Goal: Use online tool/utility: Utilize a website feature to perform a specific function

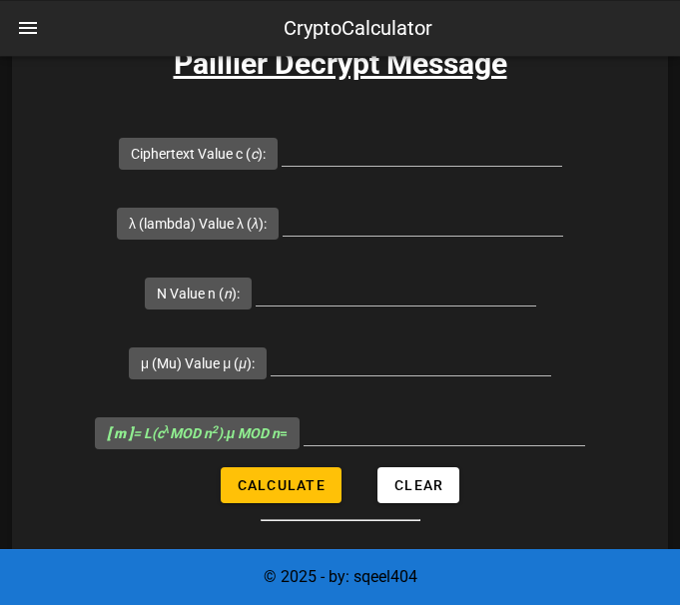
scroll to position [2653, 0]
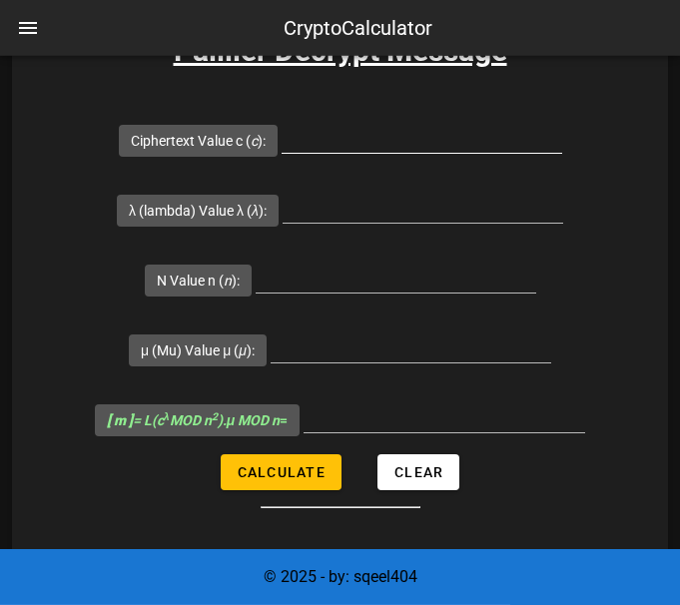
click at [319, 141] on input "Ciphertext Value c ( c ):" at bounding box center [422, 137] width 281 height 32
type input "22787030"
click at [387, 198] on input "λ (lambda) Value λ ( λ ):" at bounding box center [423, 207] width 281 height 32
click at [423, 204] on input "λ (lambda) Value λ ( λ ):" at bounding box center [423, 207] width 281 height 32
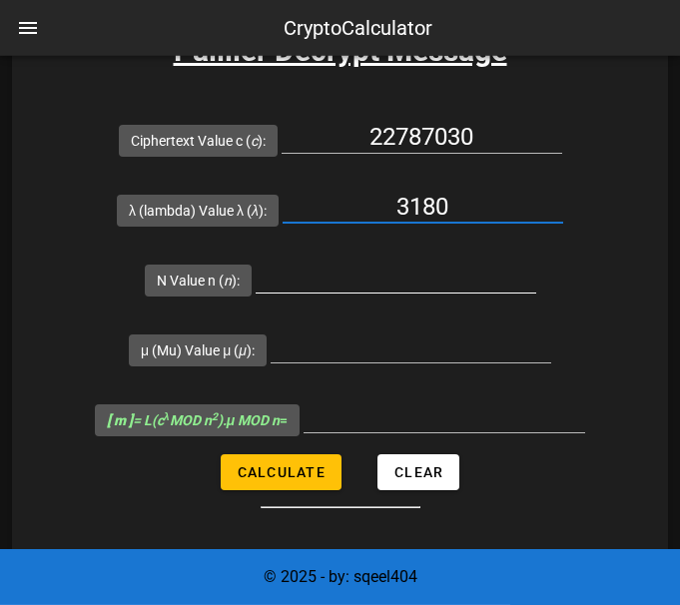
type input "3180"
click at [399, 278] on input "N Value n ( n ):" at bounding box center [396, 277] width 281 height 32
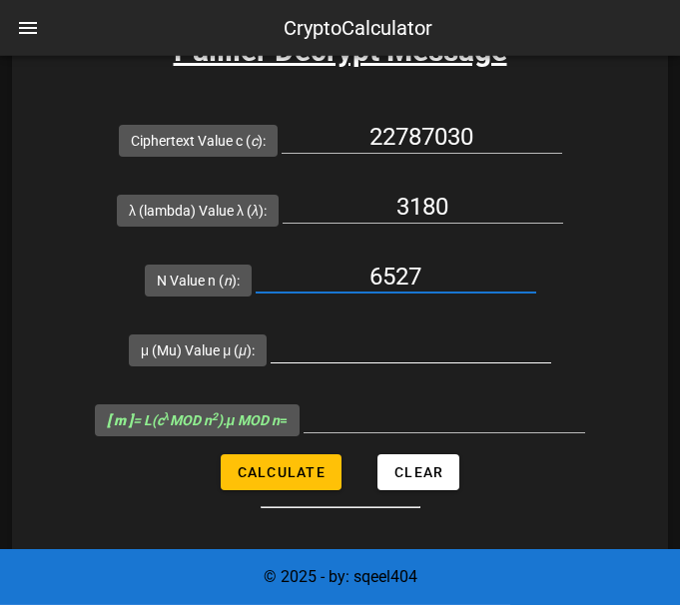
type input "6527"
click at [400, 342] on input "μ (Mu) Value μ ( μ ):" at bounding box center [411, 346] width 281 height 32
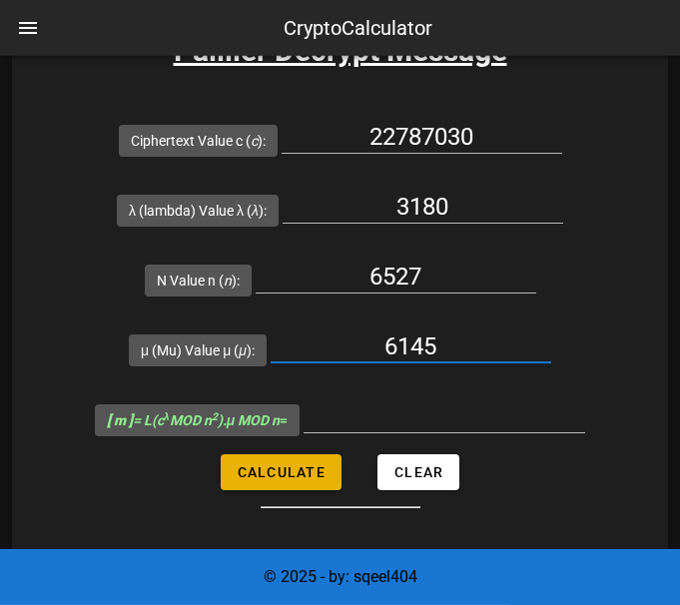
type input "6145"
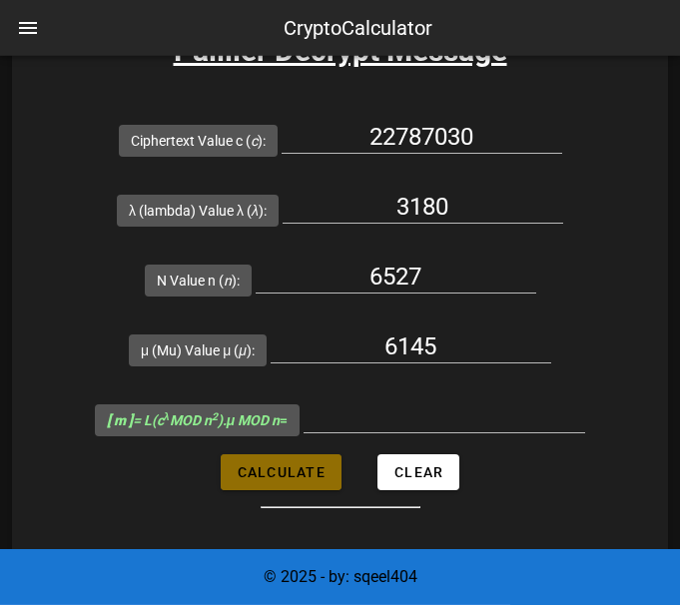
click at [265, 472] on span "Calculate" at bounding box center [281, 472] width 89 height 16
type input "256"
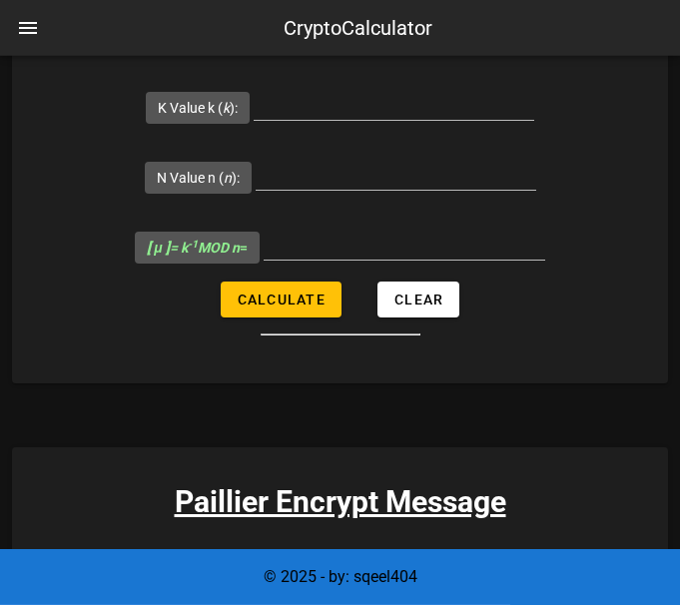
scroll to position [1334, 0]
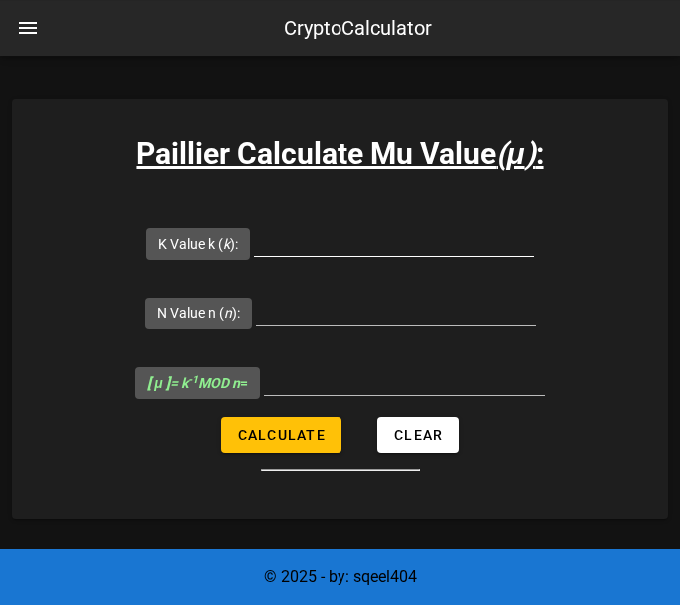
click at [357, 240] on input "K Value k ( k ):" at bounding box center [394, 240] width 281 height 32
click at [422, 241] on input "K Value k ( k ):" at bounding box center [394, 240] width 281 height 32
type input "5143"
click at [385, 299] on input "N Value n ( n ):" at bounding box center [396, 310] width 281 height 32
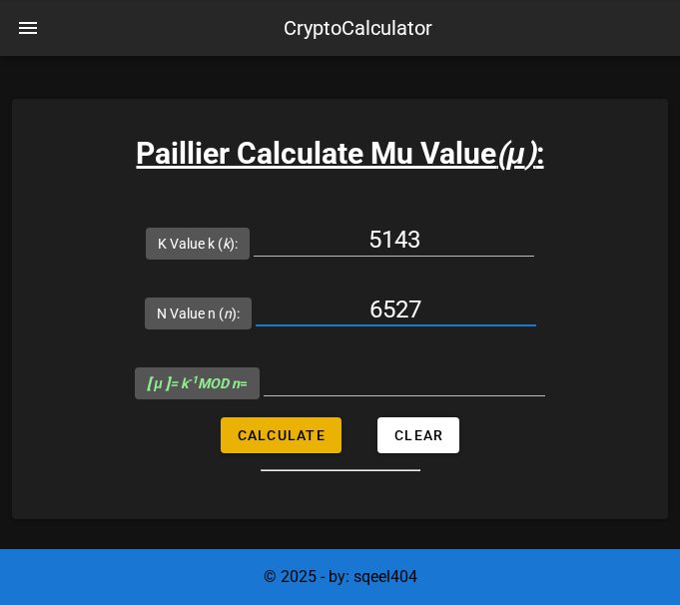
type input "6527"
click at [254, 429] on span "Calculate" at bounding box center [281, 435] width 89 height 16
type input "6145"
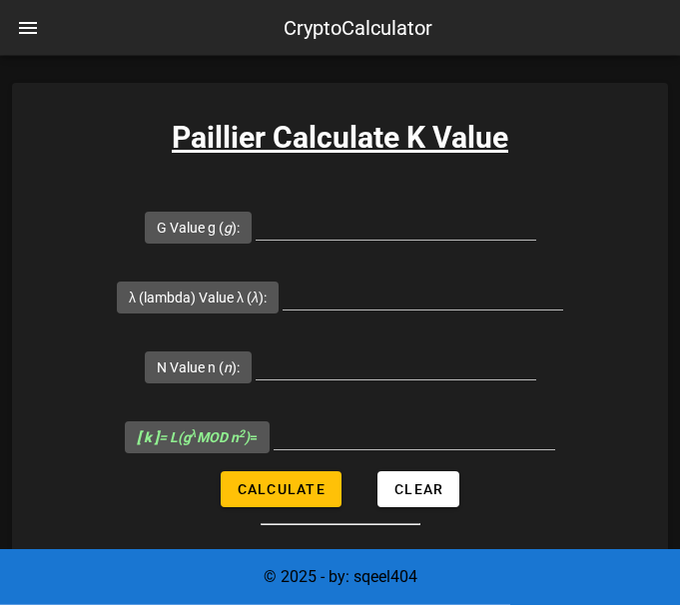
scroll to position [790, 0]
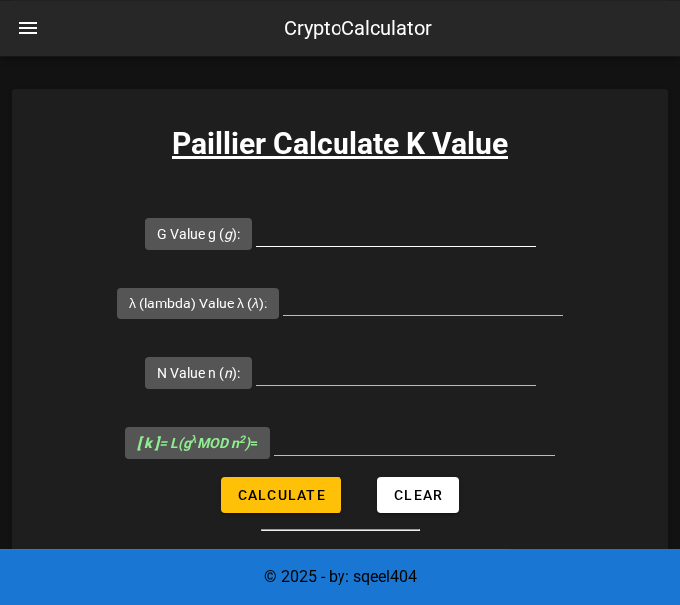
click at [314, 237] on input "G Value g ( g ):" at bounding box center [396, 230] width 281 height 32
click at [396, 228] on input "G Value g ( g ):" at bounding box center [396, 230] width 281 height 32
type input "7019"
click at [412, 295] on input "λ (lambda) Value λ ( λ ):" at bounding box center [423, 300] width 281 height 32
type input "3180"
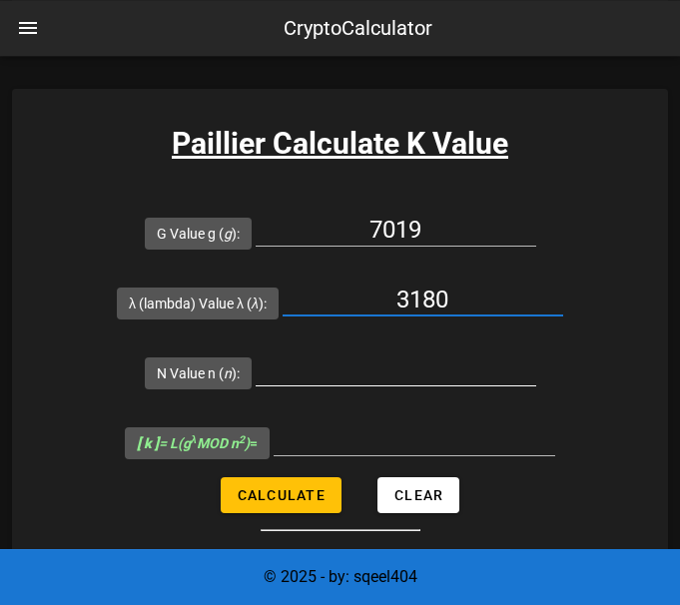
click at [400, 376] on input "N Value n ( n ):" at bounding box center [396, 369] width 281 height 32
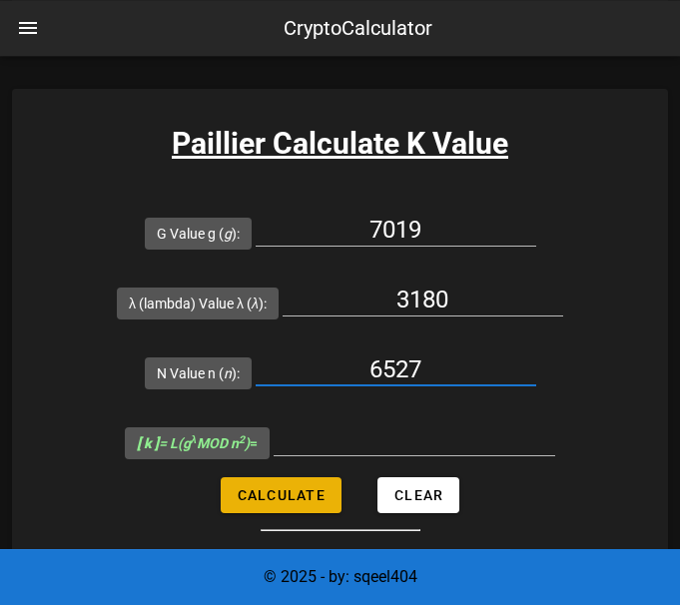
type input "6527"
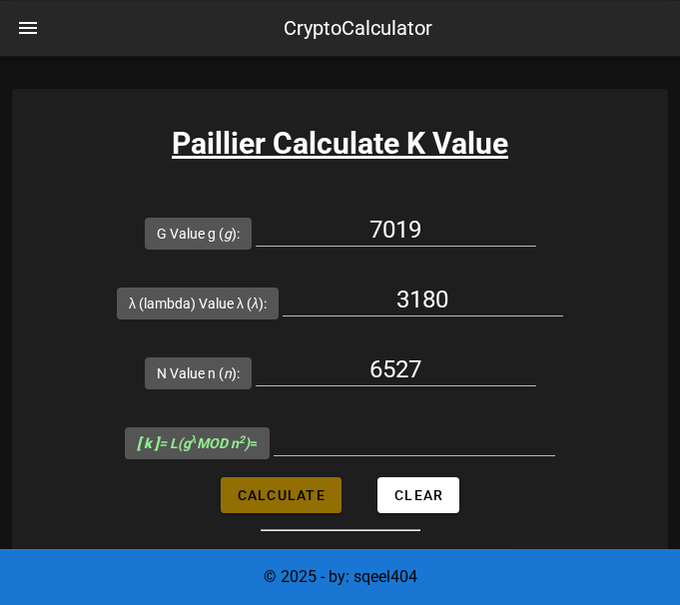
click at [290, 488] on span "Calculate" at bounding box center [281, 495] width 89 height 16
type input "5143"
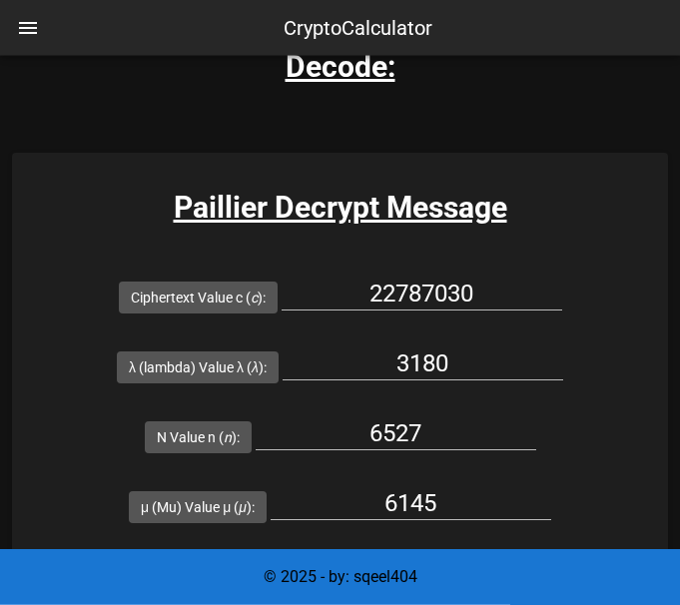
scroll to position [2450, 0]
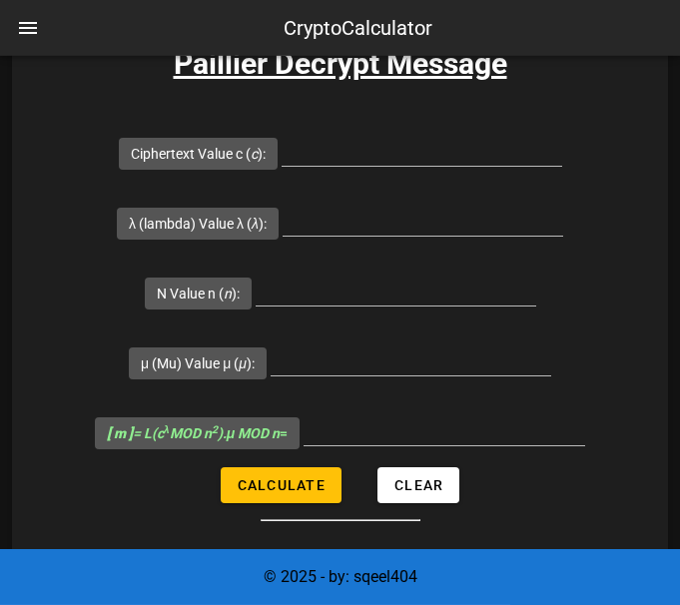
scroll to position [2651, 0]
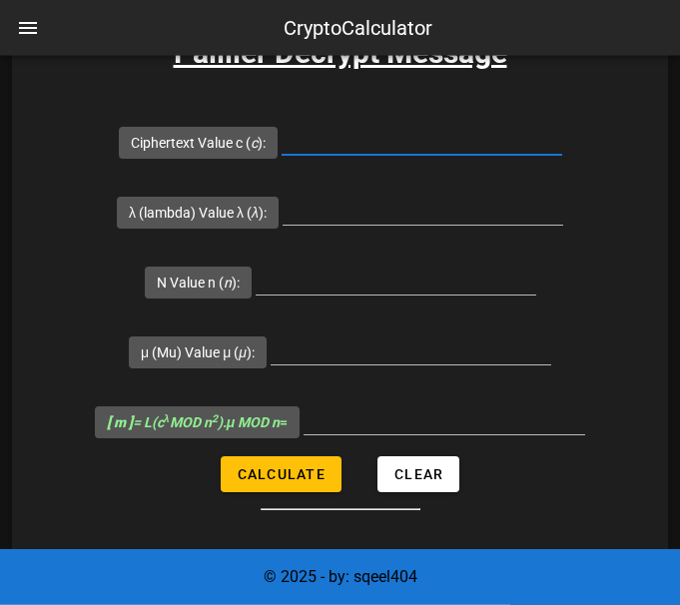
click at [330, 148] on input "Ciphertext Value c ( c ):" at bounding box center [422, 139] width 281 height 32
paste input "4948518"
type input "4948518"
click at [447, 210] on input "λ (lambda) Value λ ( λ ):" at bounding box center [423, 209] width 281 height 32
click at [425, 207] on input "λ (lambda) Value λ ( λ ):" at bounding box center [423, 209] width 281 height 32
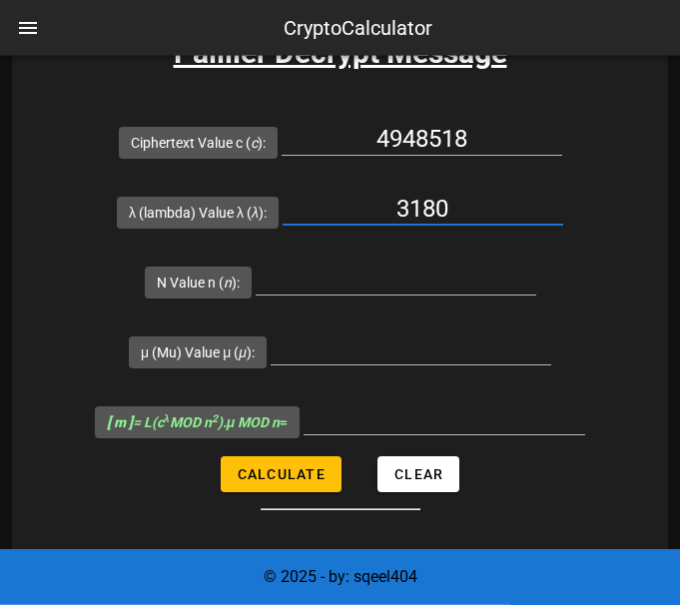
type input "3180"
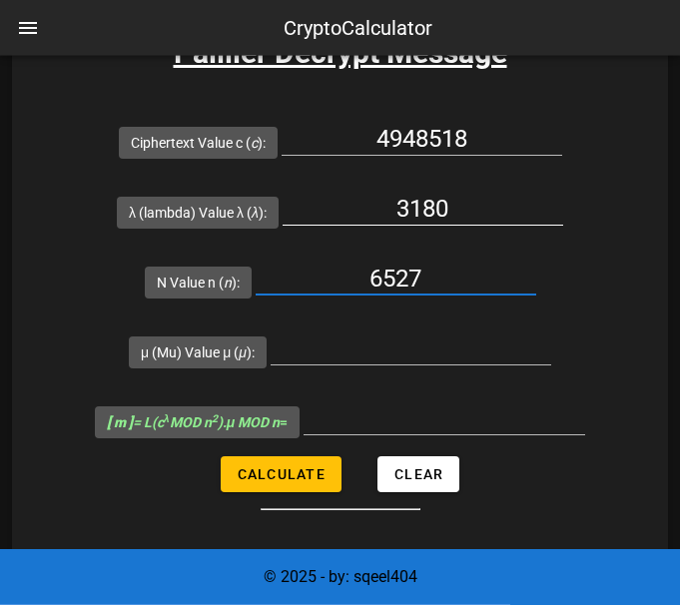
type input "6527"
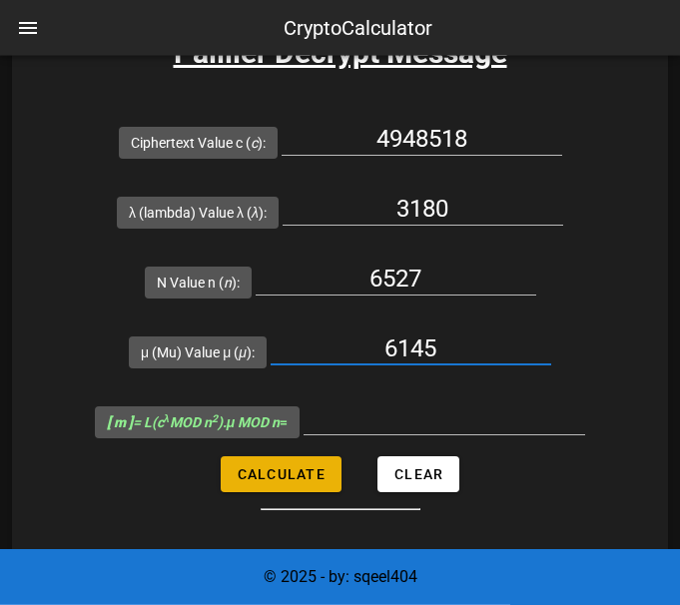
type input "6145"
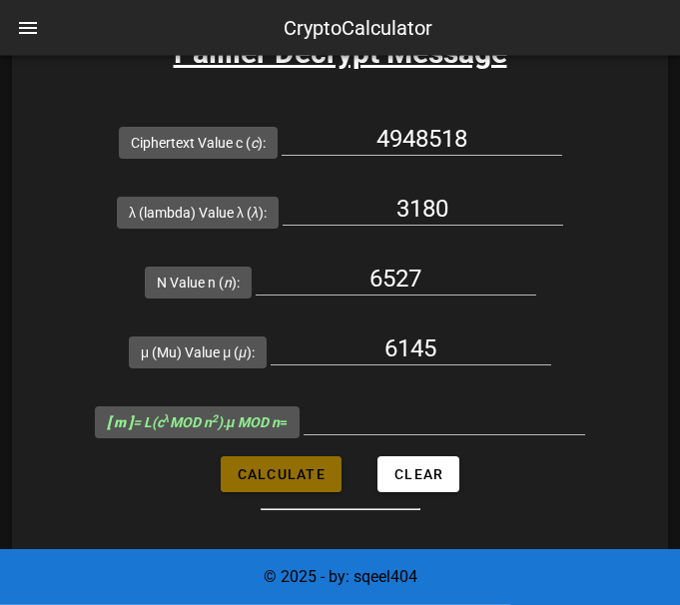
click at [311, 471] on span "Calculate" at bounding box center [281, 474] width 89 height 16
type input "3"
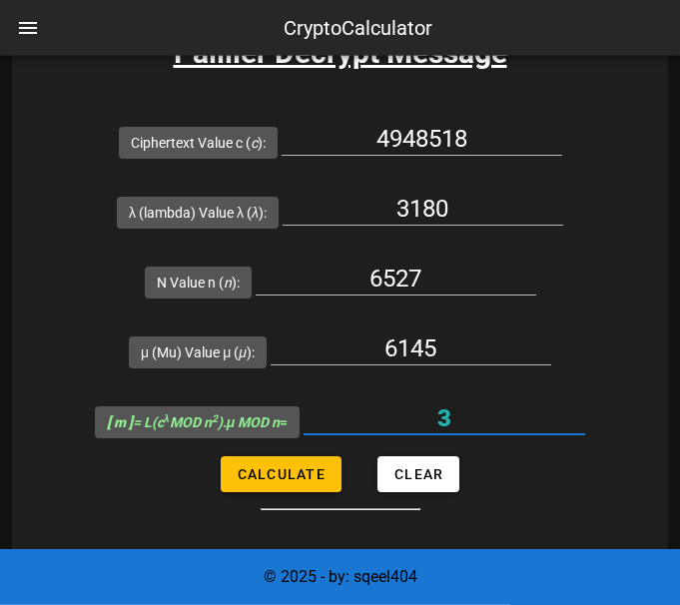
click at [467, 422] on input "3" at bounding box center [444, 418] width 282 height 32
